Goal: Transaction & Acquisition: Purchase product/service

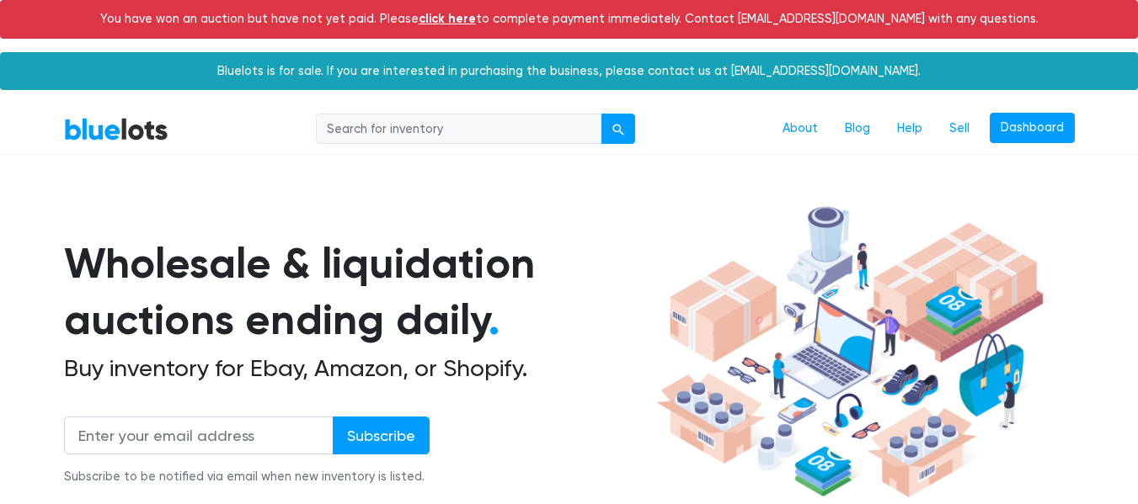
scroll to position [505, 0]
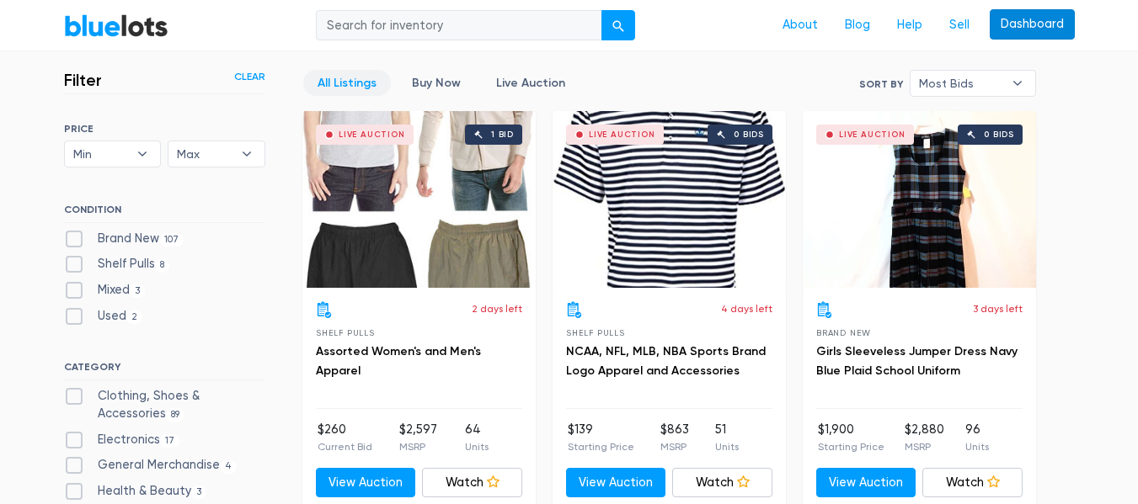
click at [1038, 34] on link "Dashboard" at bounding box center [1031, 24] width 85 height 30
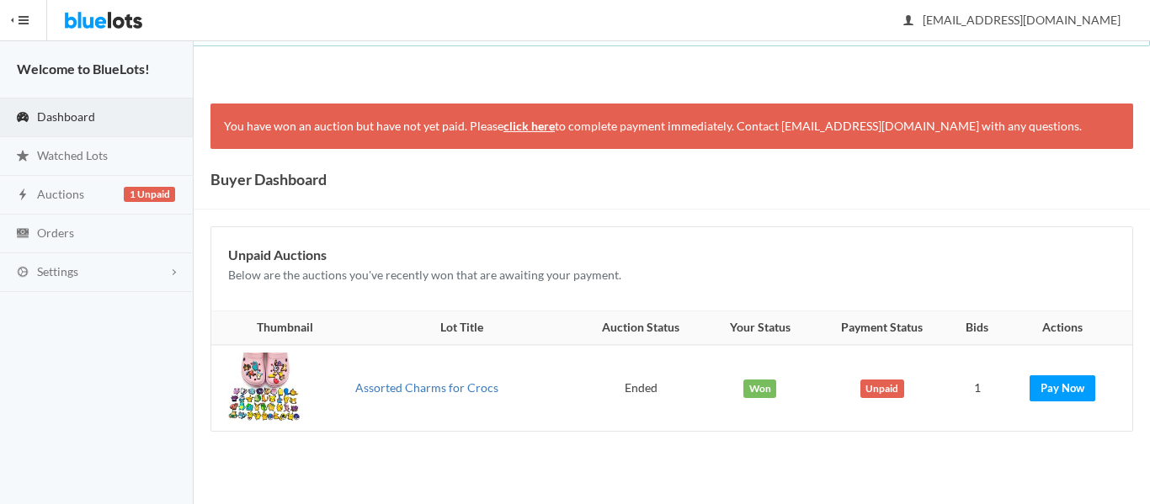
click at [413, 387] on link "Assorted Charms for Crocs" at bounding box center [426, 388] width 143 height 14
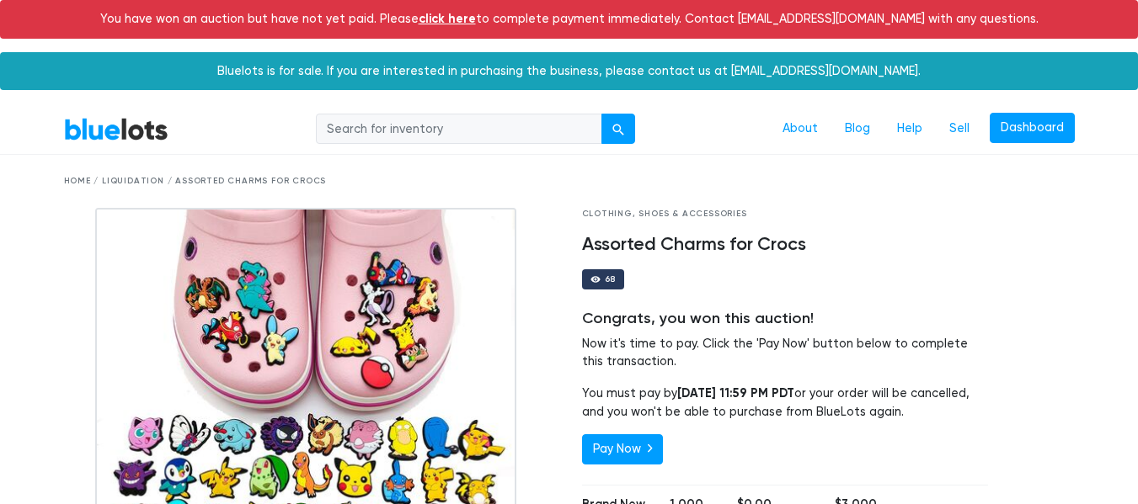
click at [533, 349] on div at bounding box center [310, 418] width 493 height 421
click at [1052, 125] on link "Dashboard" at bounding box center [1031, 128] width 85 height 30
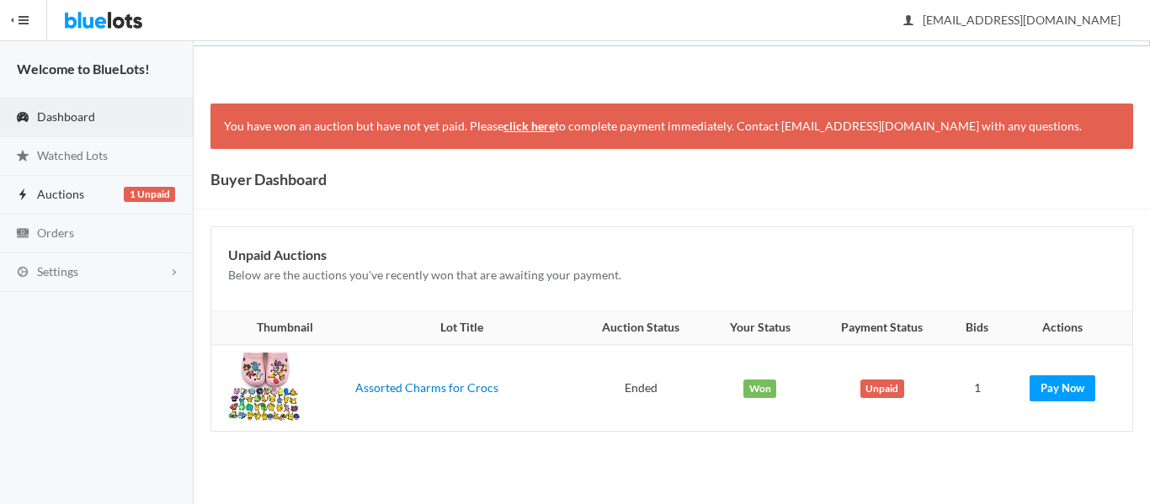
click at [86, 188] on link "Auctions 1 Unpaid" at bounding box center [97, 195] width 194 height 39
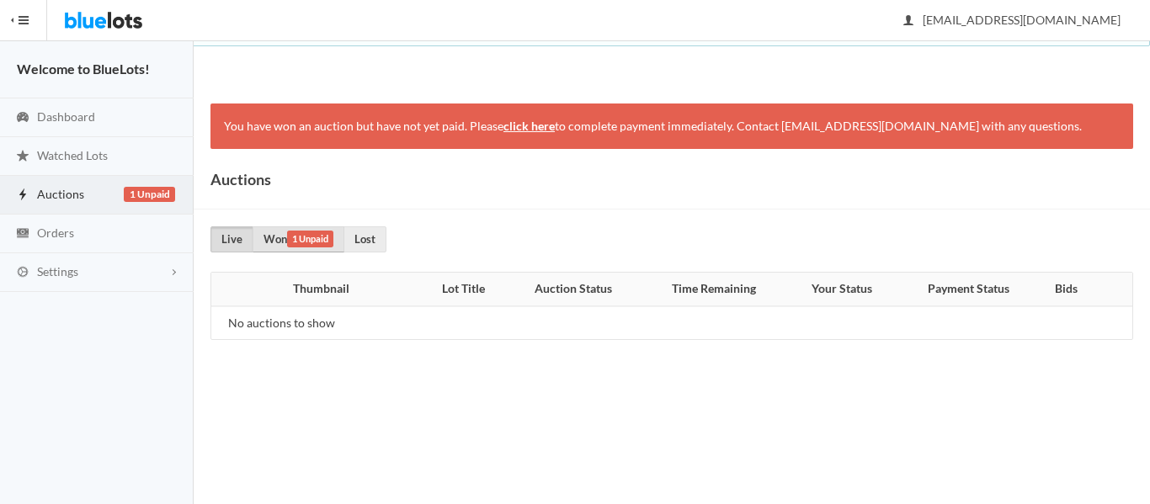
click at [325, 243] on span "1 Unpaid" at bounding box center [310, 239] width 46 height 17
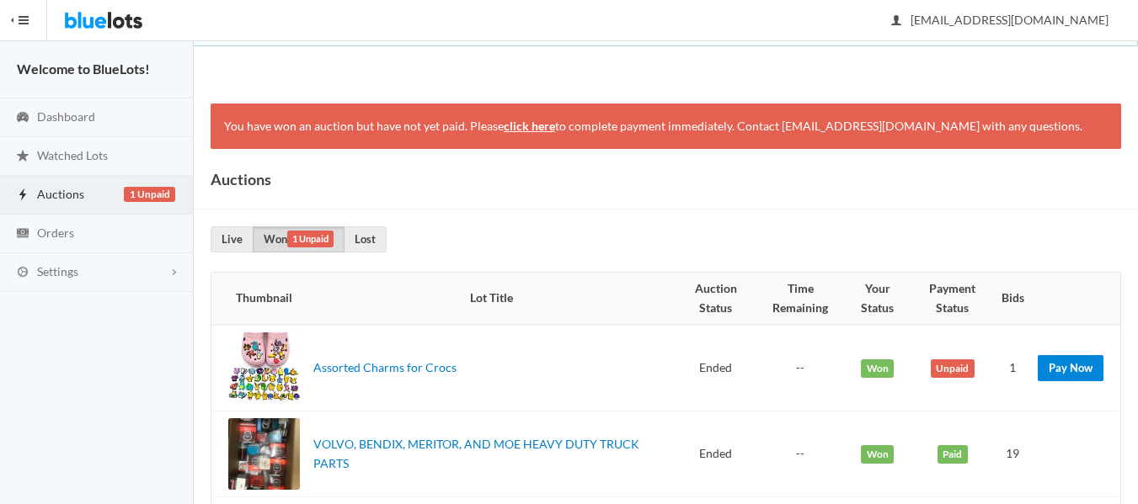
click at [1073, 373] on link "Pay Now" at bounding box center [1070, 368] width 66 height 26
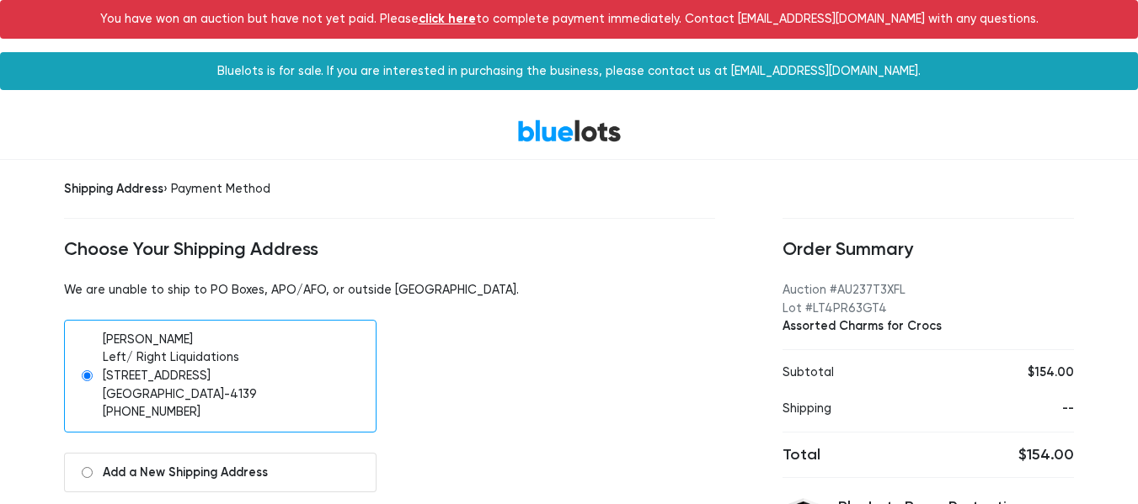
click at [702, 320] on div "jeremy Wayne maddox Left/ Right Liquidations 300 Seneca St Morgantown, WV 26501…" at bounding box center [389, 376] width 676 height 113
